Goal: Task Accomplishment & Management: Use online tool/utility

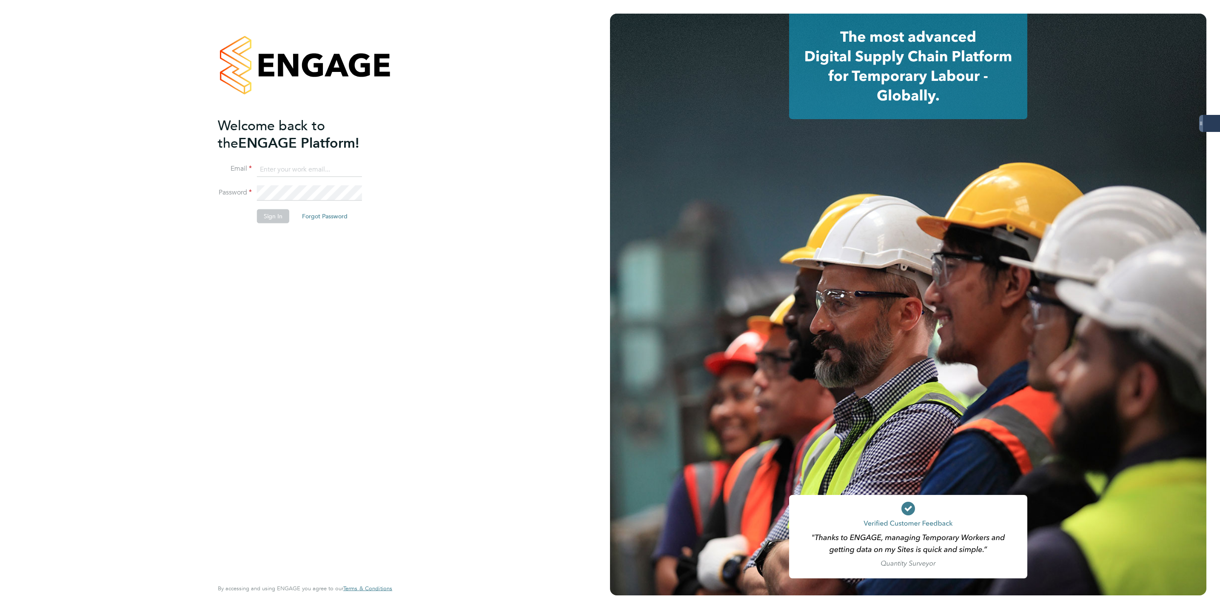
click at [280, 165] on input at bounding box center [309, 169] width 105 height 15
type input "george.westhead@servicecare.org.uk"
click at [240, 184] on li "Email george.westhead@servicecare.org.uk" at bounding box center [301, 174] width 166 height 24
click at [271, 214] on button "Sign In" at bounding box center [273, 216] width 32 height 14
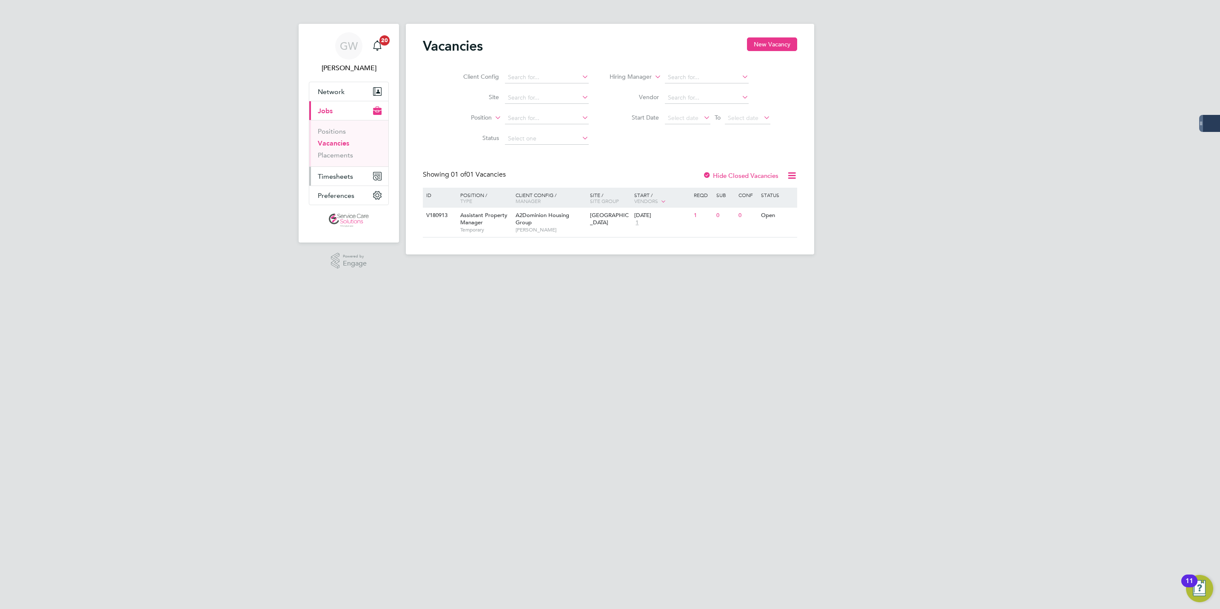
click at [336, 173] on span "Timesheets" at bounding box center [335, 176] width 35 height 8
click at [346, 153] on link "Timesheets" at bounding box center [335, 150] width 35 height 8
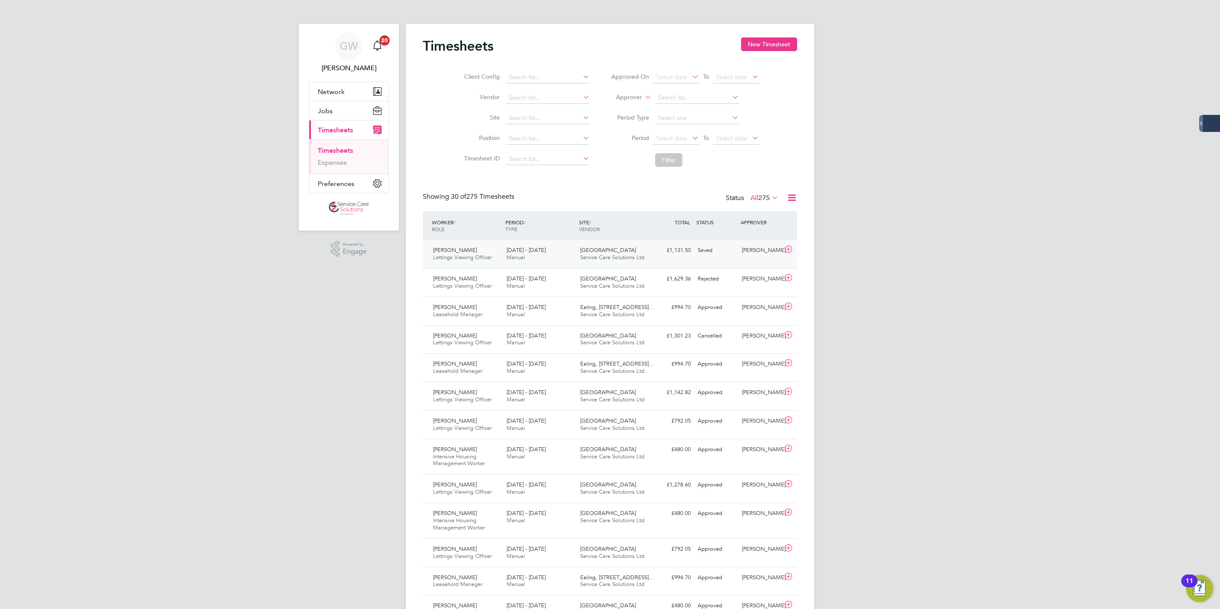
click at [647, 254] on div "Thames Street Service Care Solutions Ltd" at bounding box center [614, 253] width 74 height 21
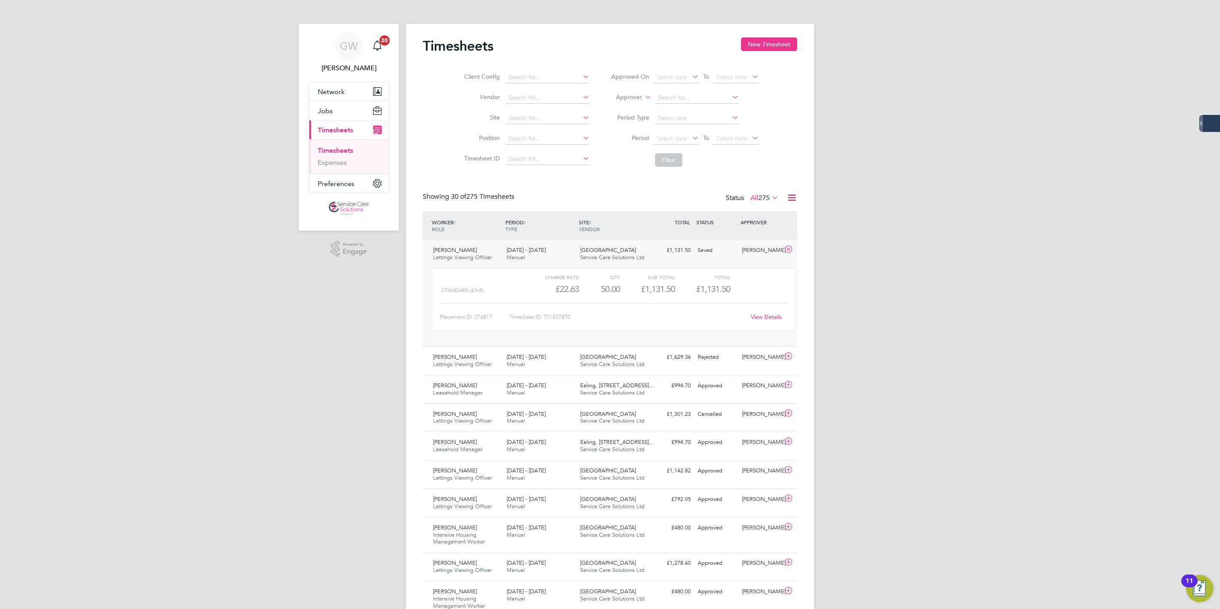
click at [771, 319] on link "View Details" at bounding box center [766, 316] width 31 height 7
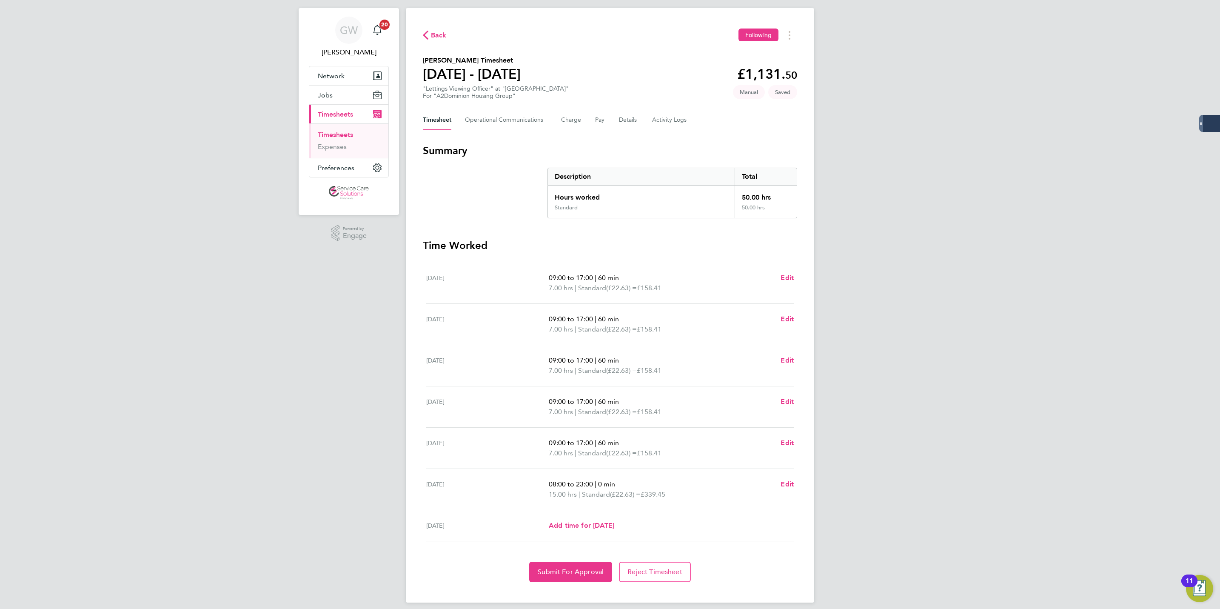
scroll to position [24, 0]
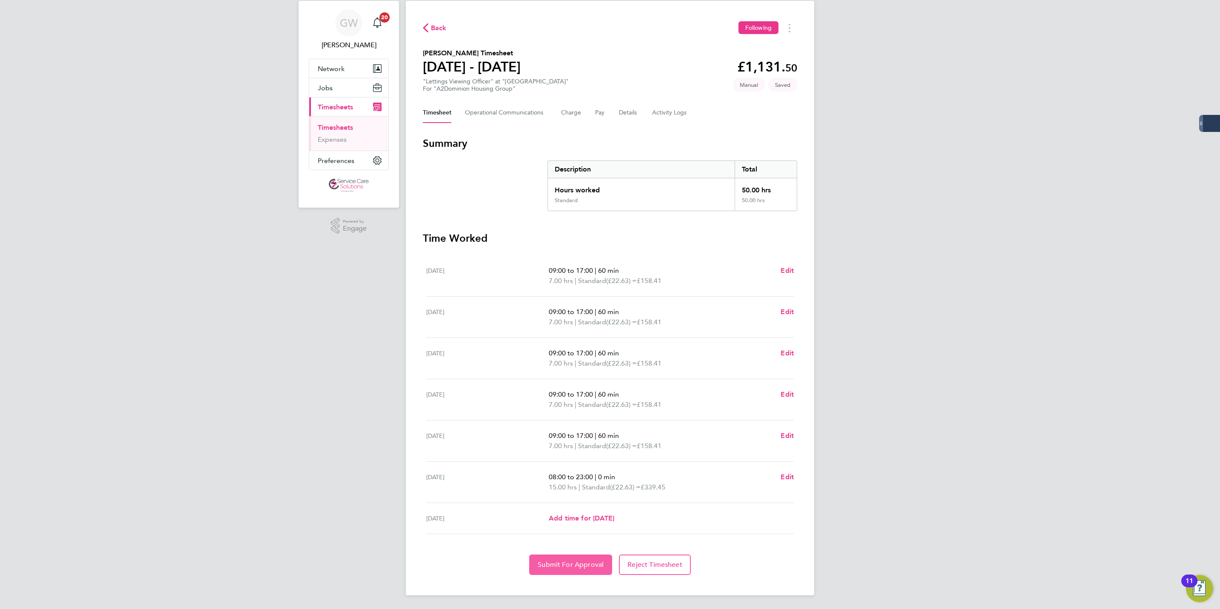
click at [578, 564] on span "Submit For Approval" at bounding box center [571, 564] width 66 height 9
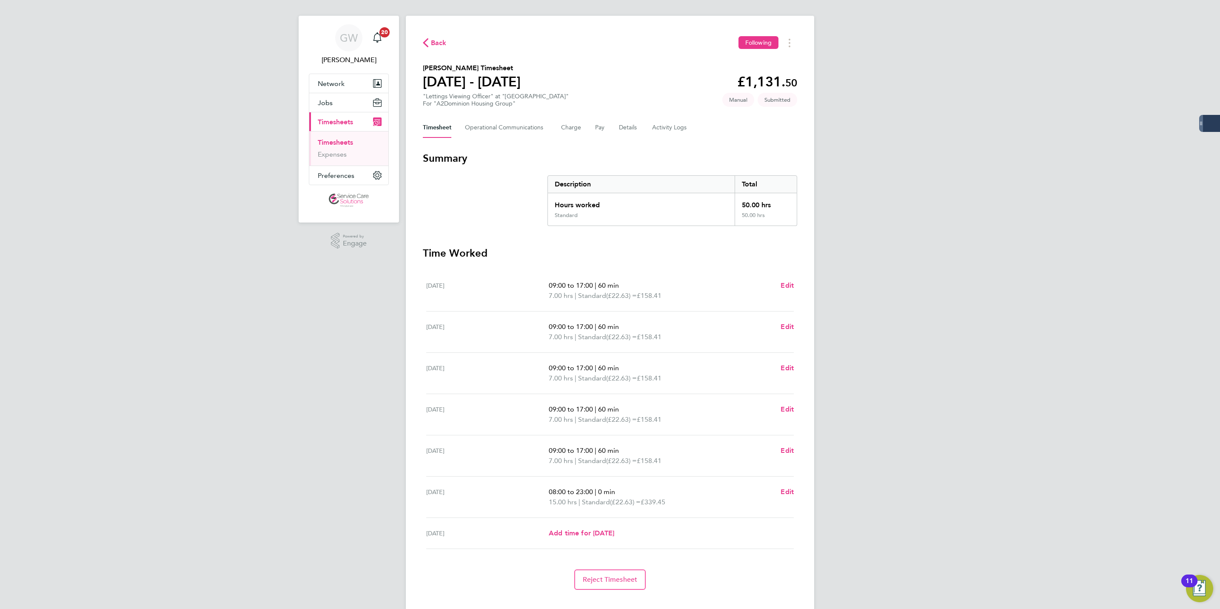
scroll to position [0, 0]
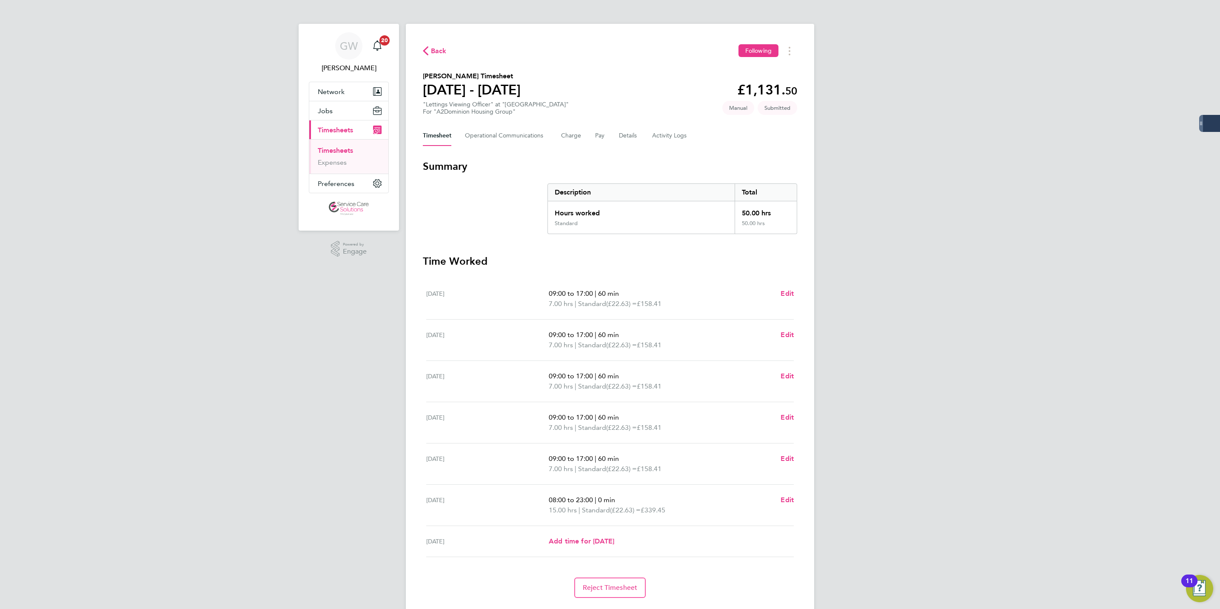
click at [431, 48] on span "Back" at bounding box center [439, 51] width 16 height 10
